Goal: Task Accomplishment & Management: Complete application form

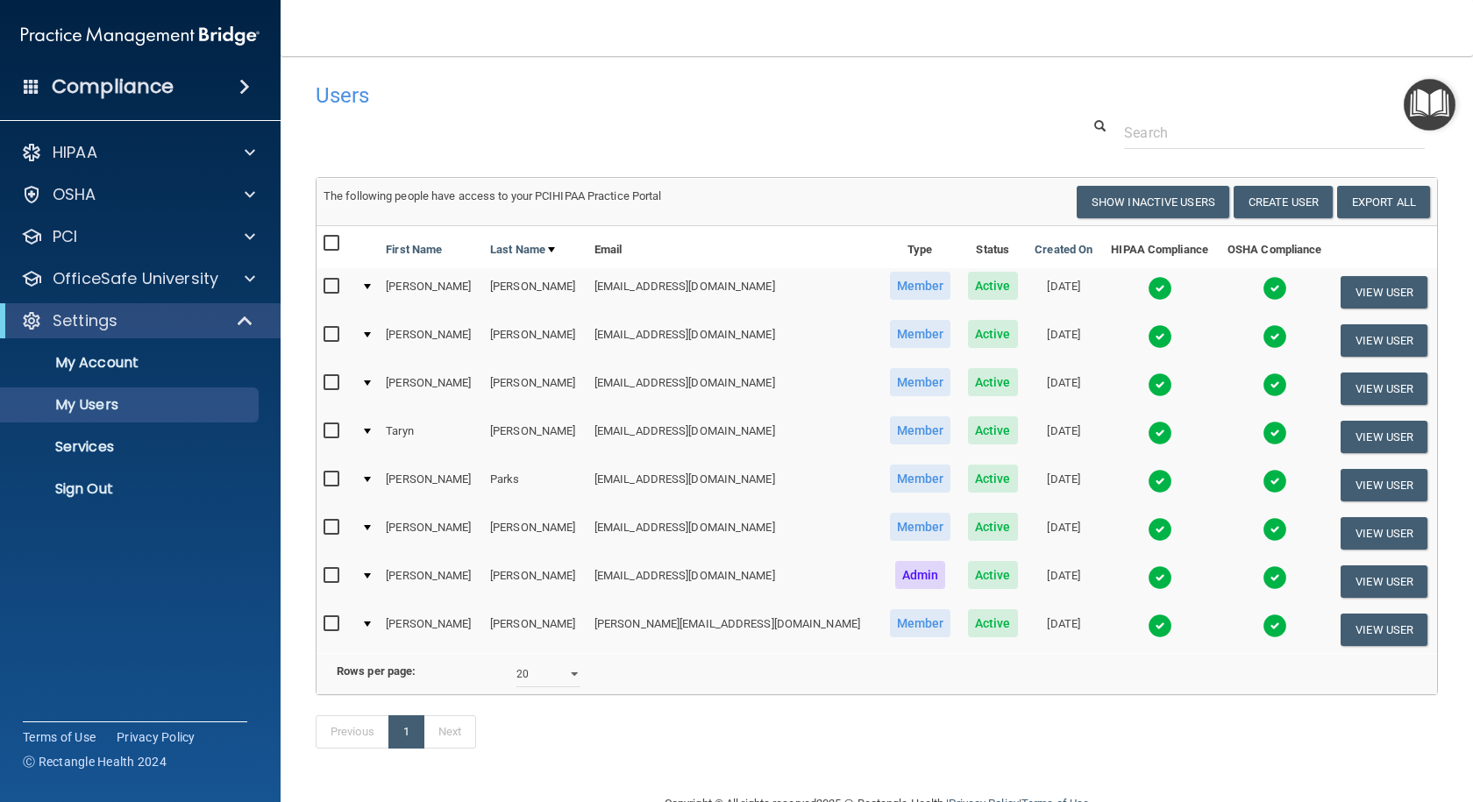
select select "20"
click at [1275, 186] on button "Create User" at bounding box center [1283, 202] width 99 height 32
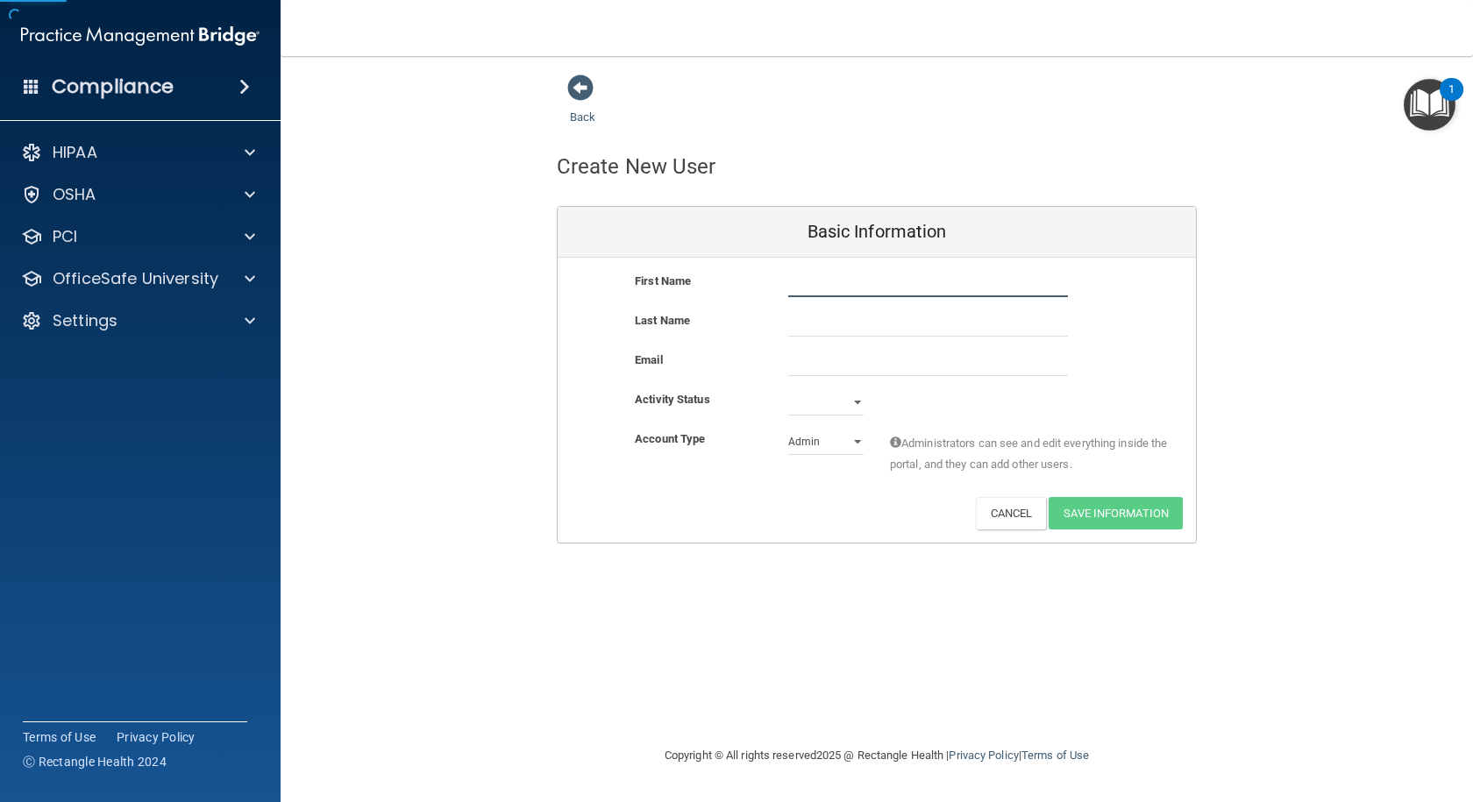
click at [836, 282] on input "text" at bounding box center [928, 284] width 280 height 26
type input "[PERSON_NAME]"
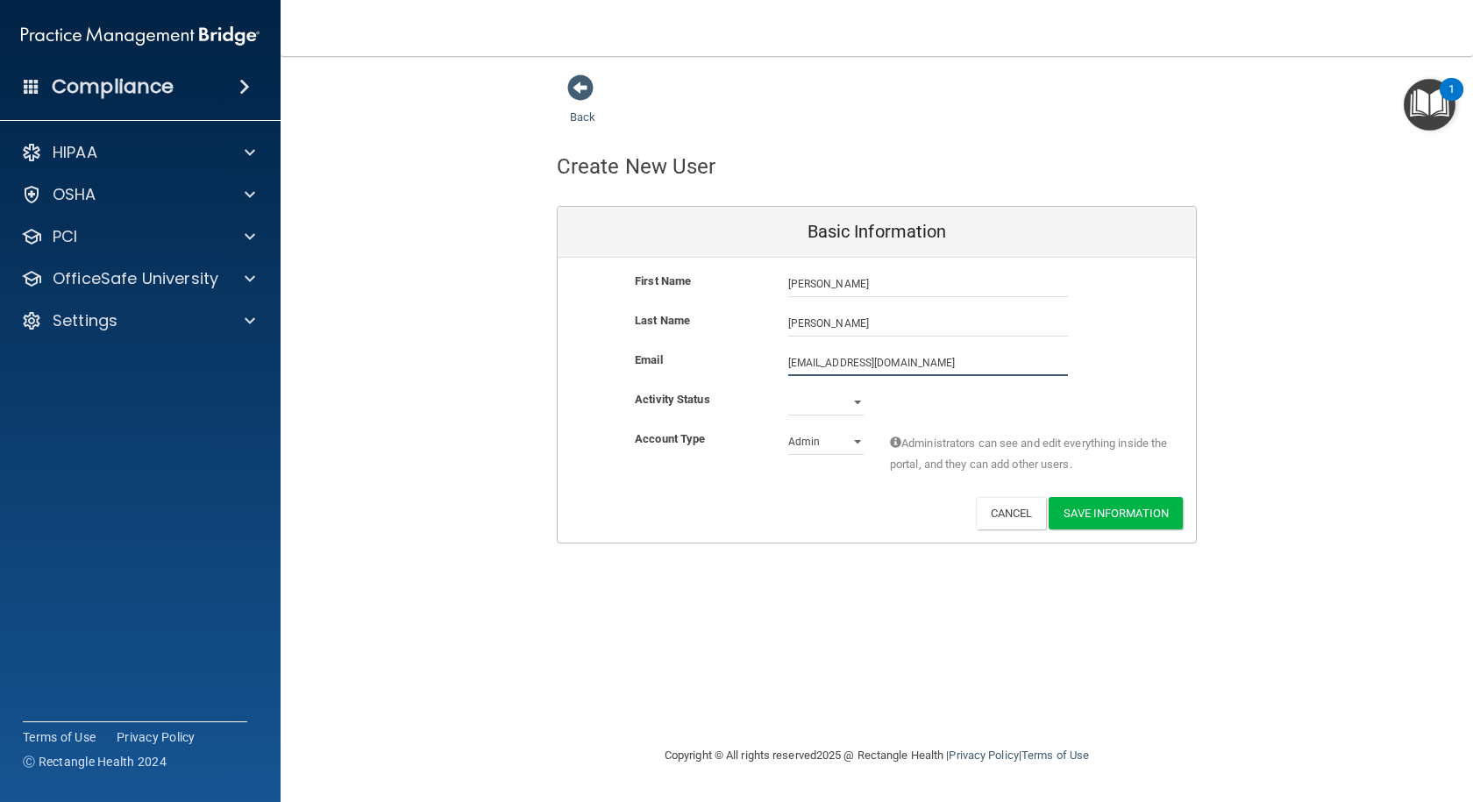
type input "[EMAIL_ADDRESS][DOMAIN_NAME]"
click at [850, 406] on select "Active Inactive" at bounding box center [825, 402] width 75 height 26
select select "active"
click at [788, 389] on select "Active Inactive" at bounding box center [825, 402] width 75 height 26
click at [808, 451] on select "Admin Member" at bounding box center [825, 442] width 75 height 26
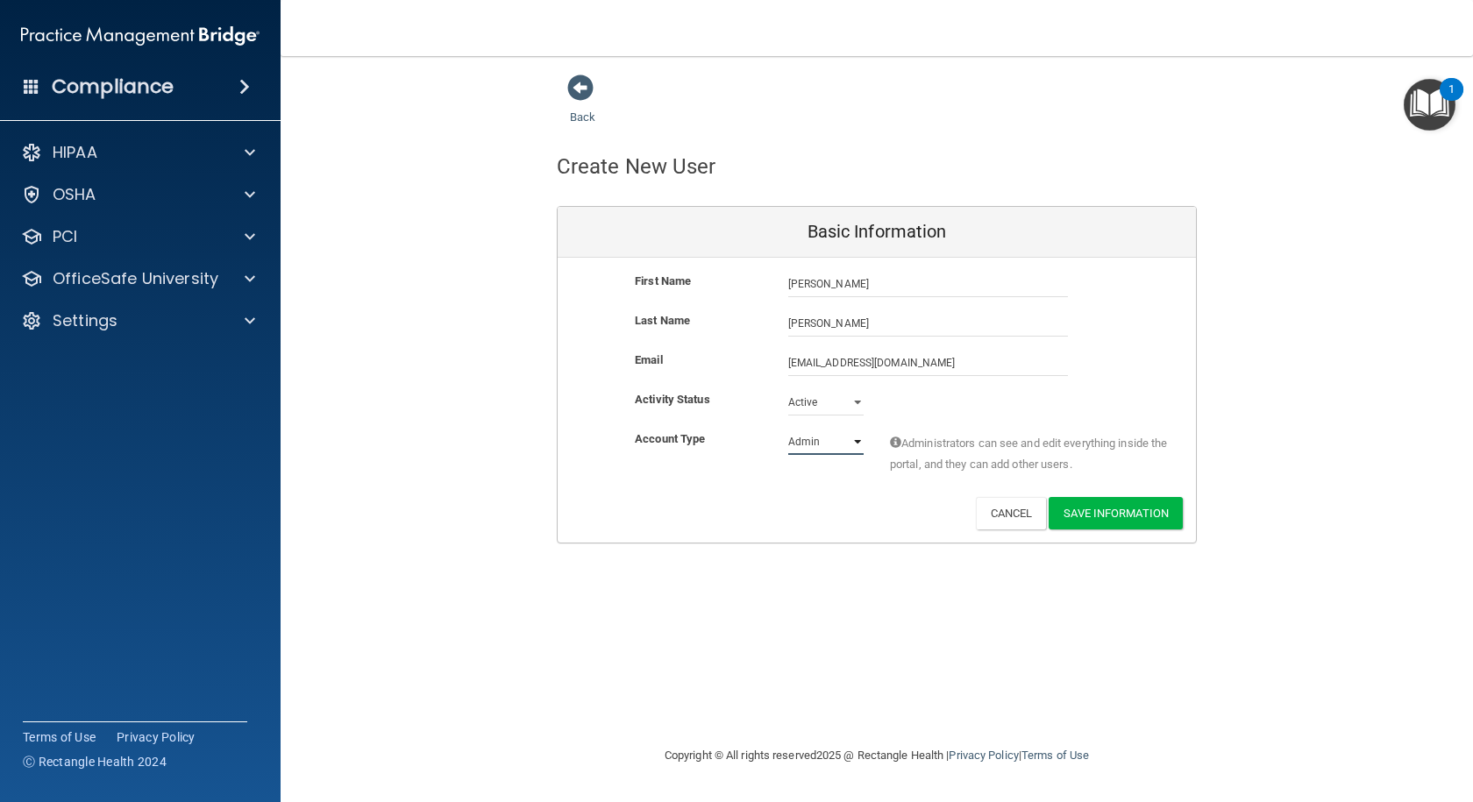
select select "practice_member"
click at [788, 429] on select "Admin Member" at bounding box center [825, 442] width 75 height 26
click at [1079, 513] on button "Save Information" at bounding box center [1116, 513] width 134 height 32
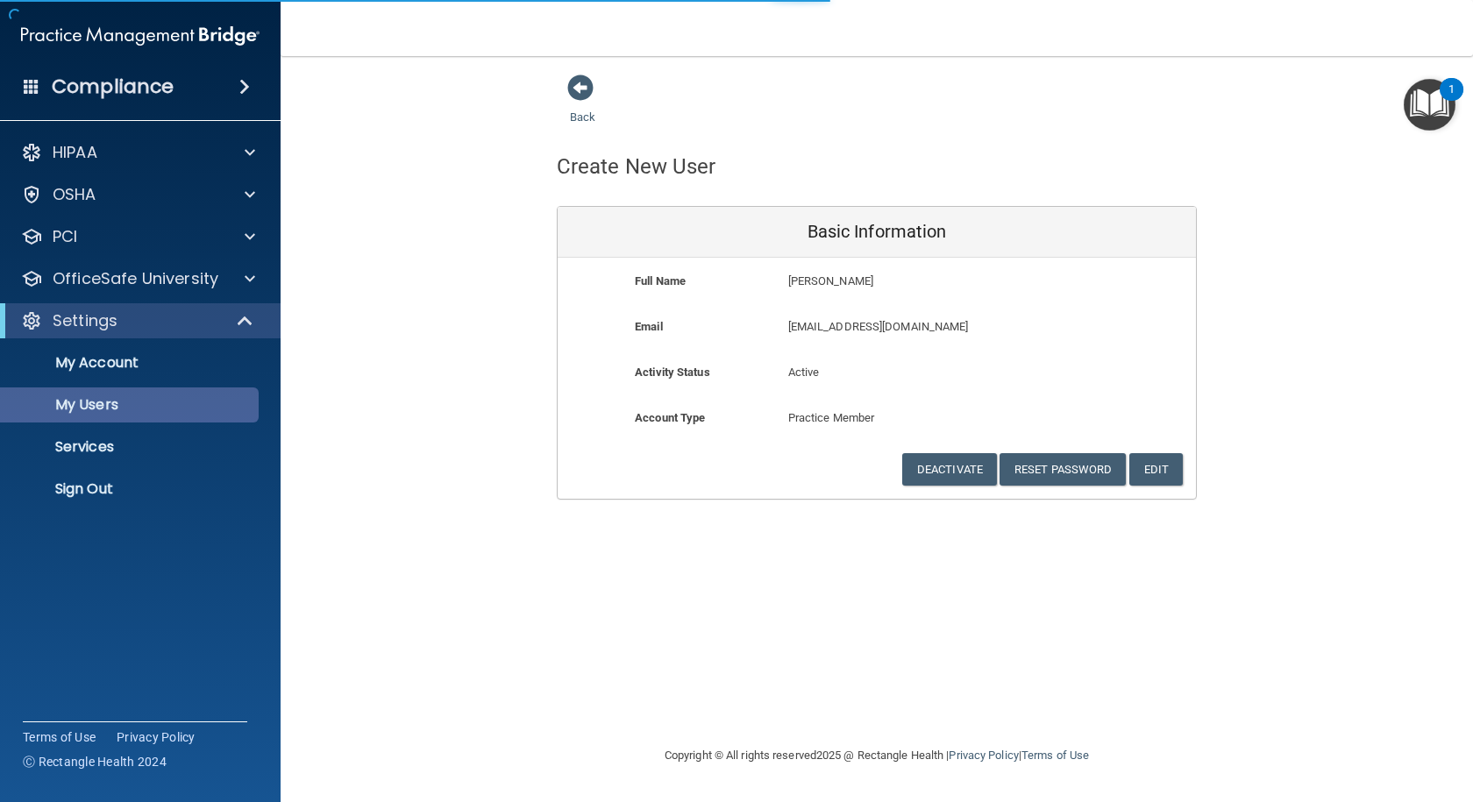
select select "20"
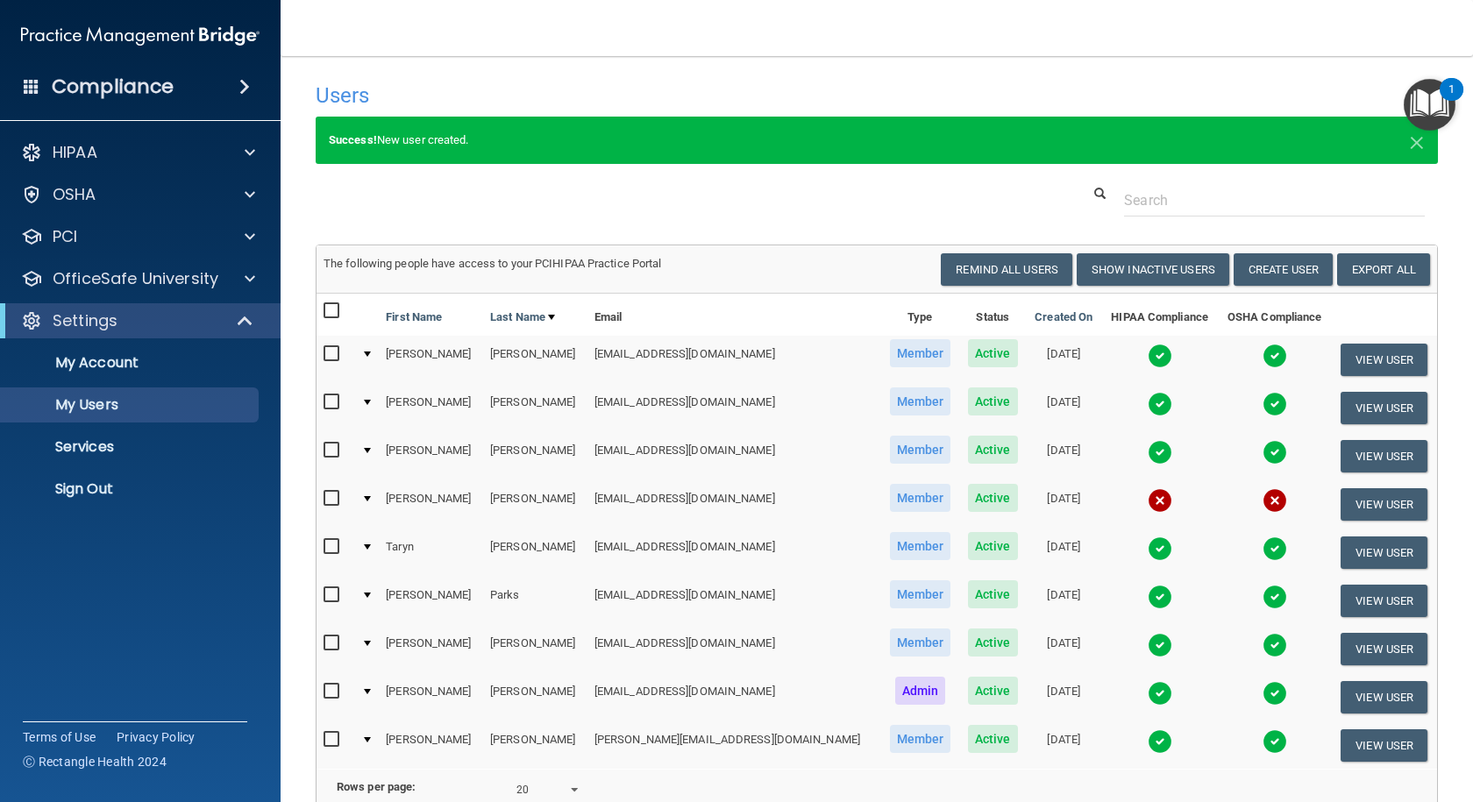
click at [1148, 501] on img at bounding box center [1160, 500] width 25 height 25
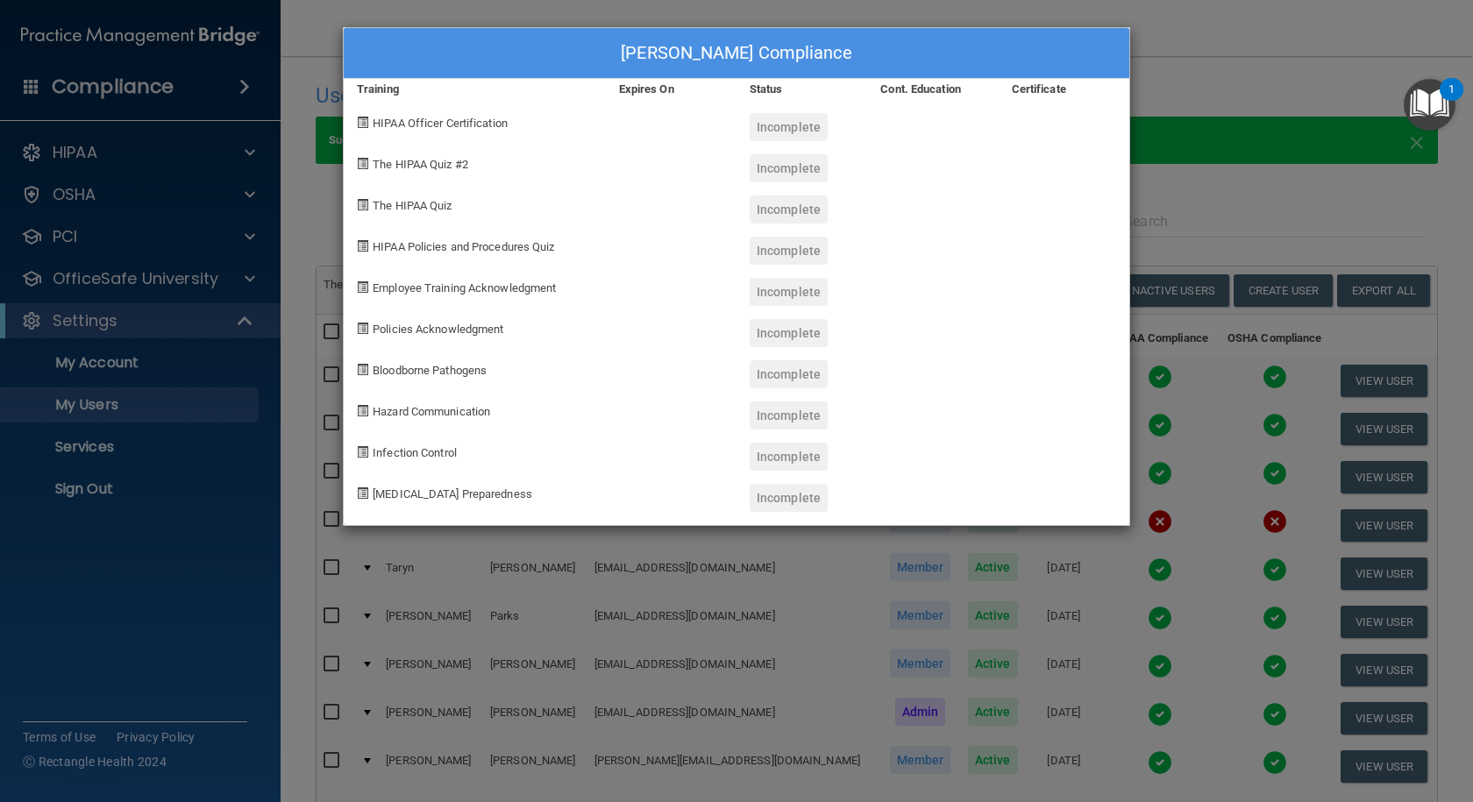
click at [1199, 180] on div "[PERSON_NAME] Compliance Training Expires On Status Cont. Education Certificate…" at bounding box center [736, 401] width 1473 height 802
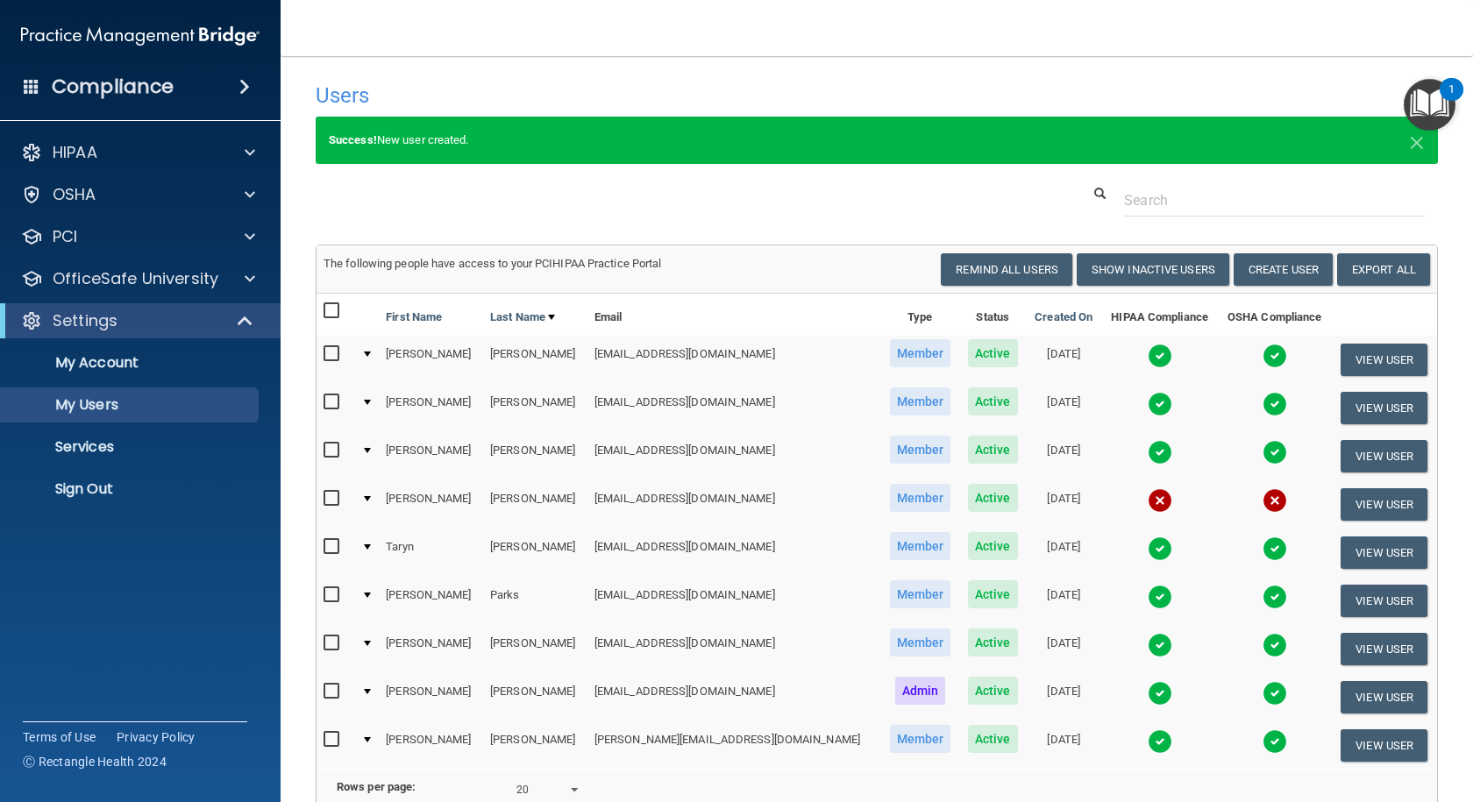
click at [336, 502] on input "checkbox" at bounding box center [334, 499] width 20 height 14
checkbox input "true"
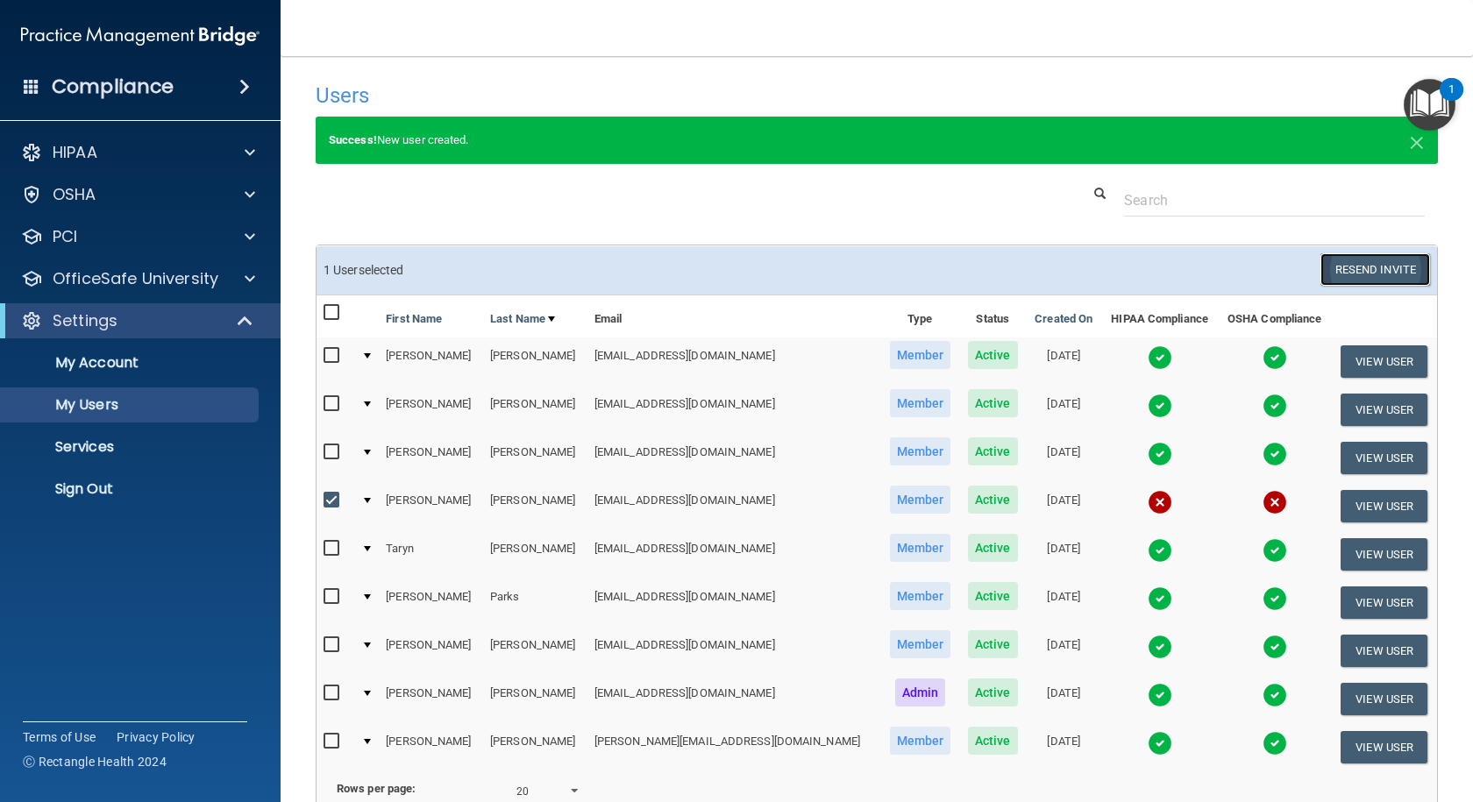
click at [1342, 275] on button "Resend Invite" at bounding box center [1375, 269] width 110 height 32
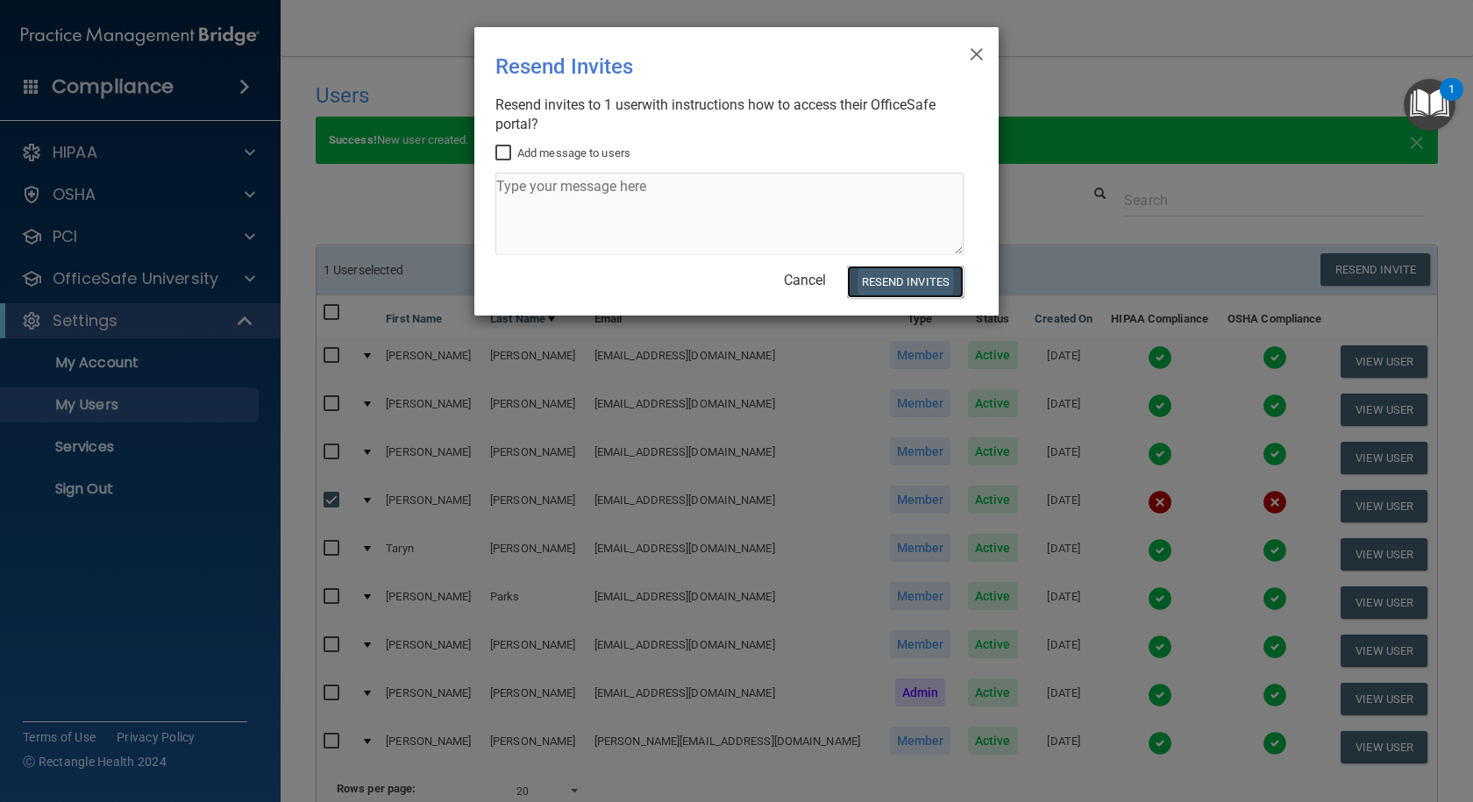
click at [912, 283] on button "Resend Invites" at bounding box center [905, 282] width 117 height 32
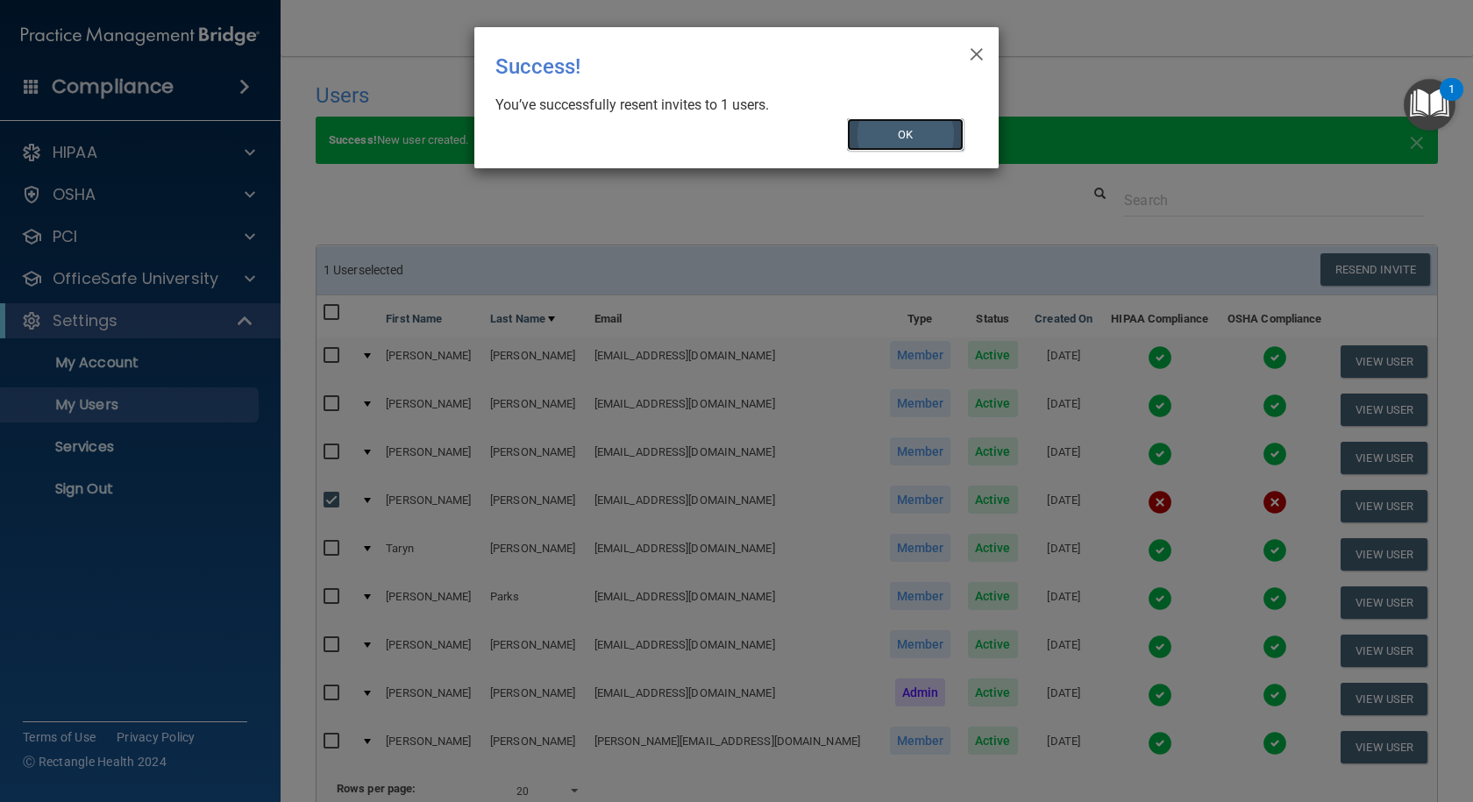
click at [894, 144] on button "OK" at bounding box center [905, 134] width 117 height 32
